Goal: Task Accomplishment & Management: Use online tool/utility

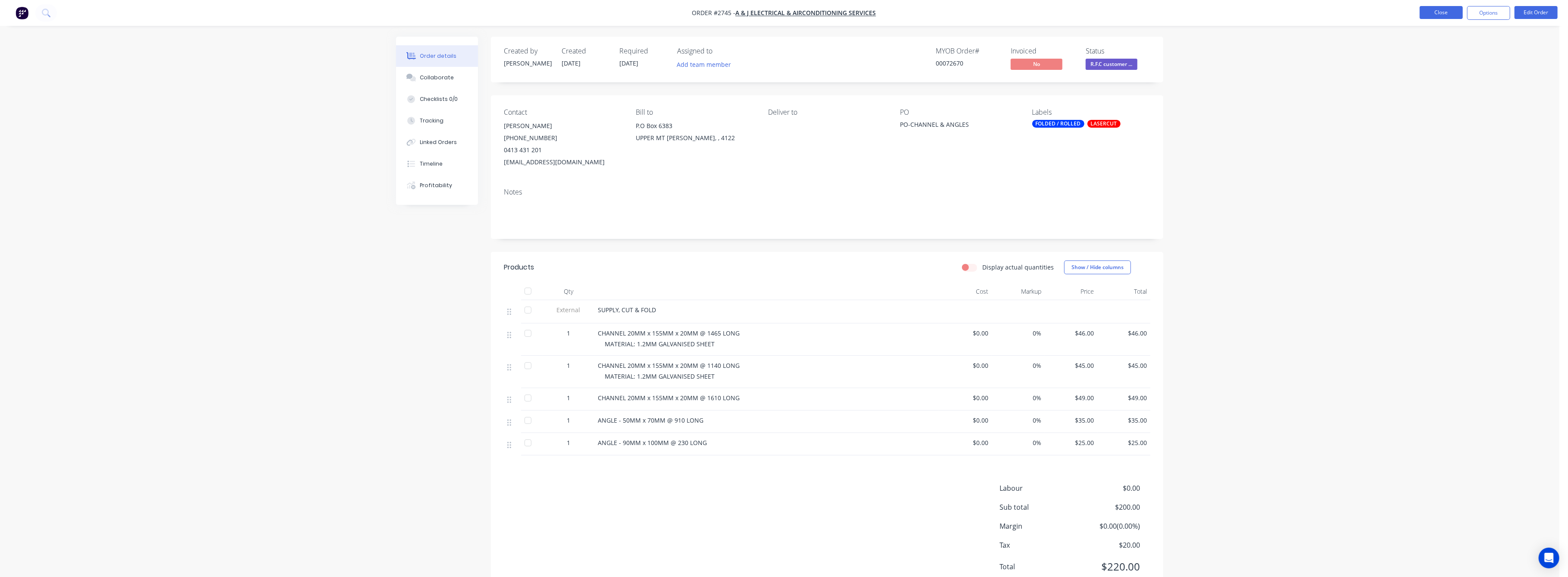
click at [1443, 9] on button "Close" at bounding box center [1441, 12] width 43 height 13
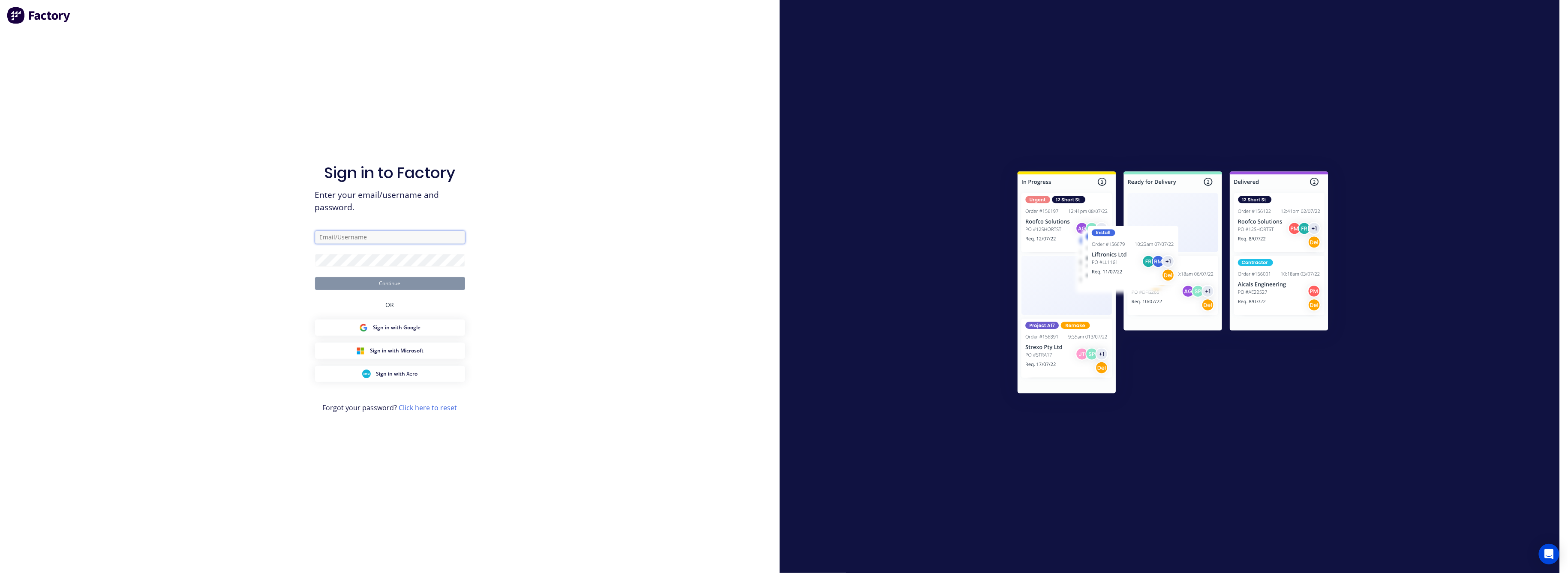
type input "[EMAIL_ADDRESS][DOMAIN_NAME]"
click at [405, 283] on button "Continue" at bounding box center [390, 283] width 150 height 13
